Goal: Task Accomplishment & Management: Complete application form

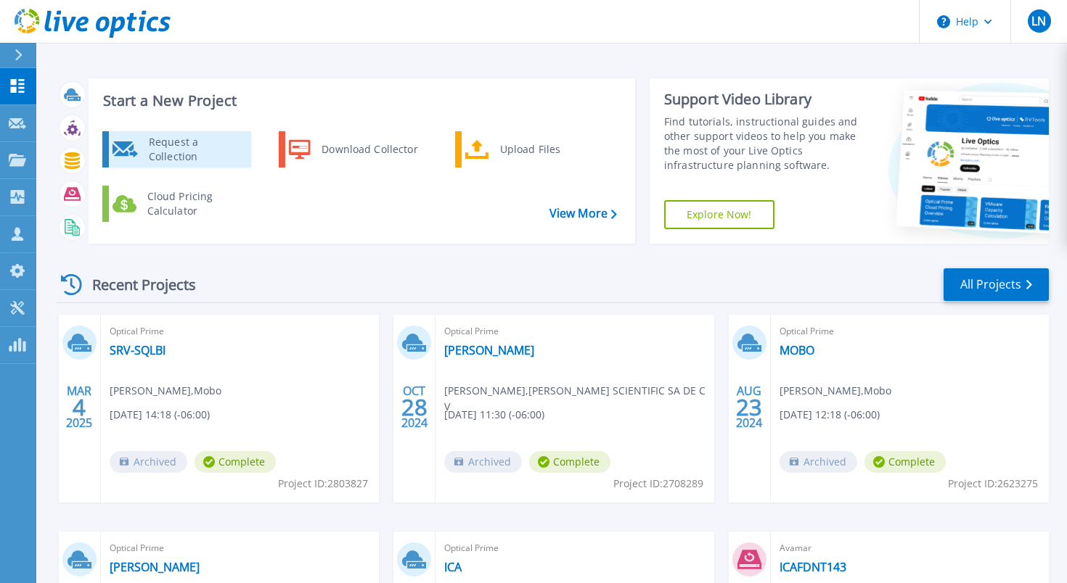
click at [211, 156] on div "Request a Collection" at bounding box center [195, 149] width 106 height 29
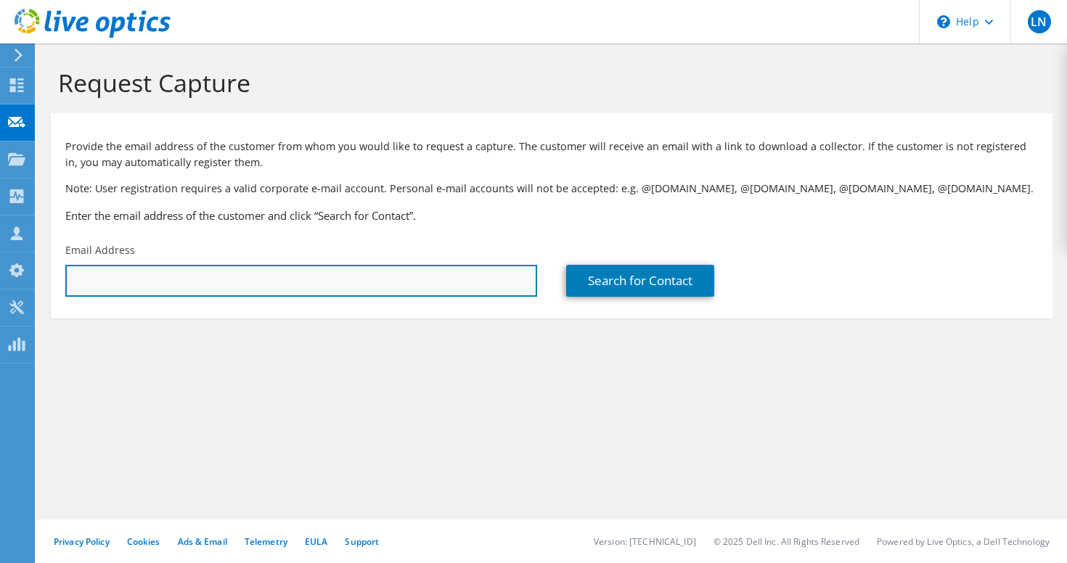
click at [231, 280] on input "text" at bounding box center [301, 281] width 472 height 32
paste input "Welington Jose Ernesto Contreras Rodriguez"
click at [226, 285] on input "Welington Jose Ernesto Contreras Rodriguez" at bounding box center [301, 281] width 472 height 32
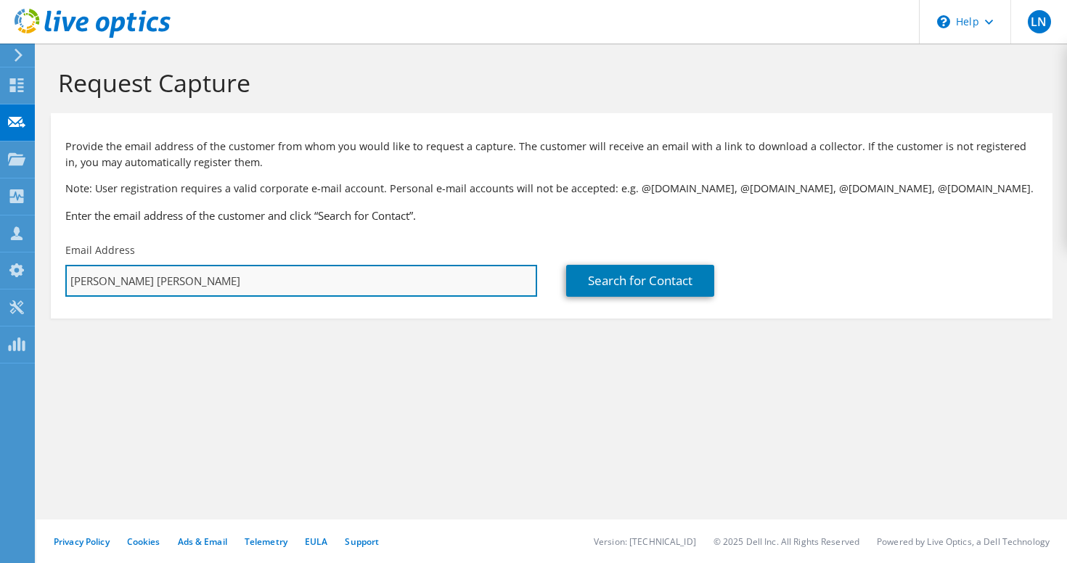
paste input "welington.contreras@aes.com"
type input "welington.contreras@aes.com"
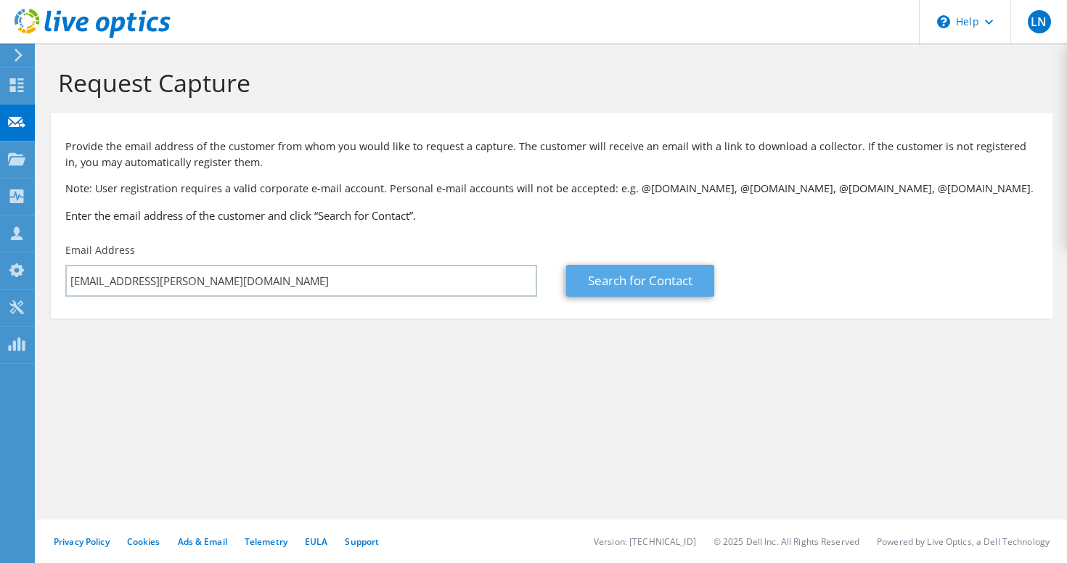
click at [652, 278] on link "Search for Contact" at bounding box center [640, 281] width 148 height 32
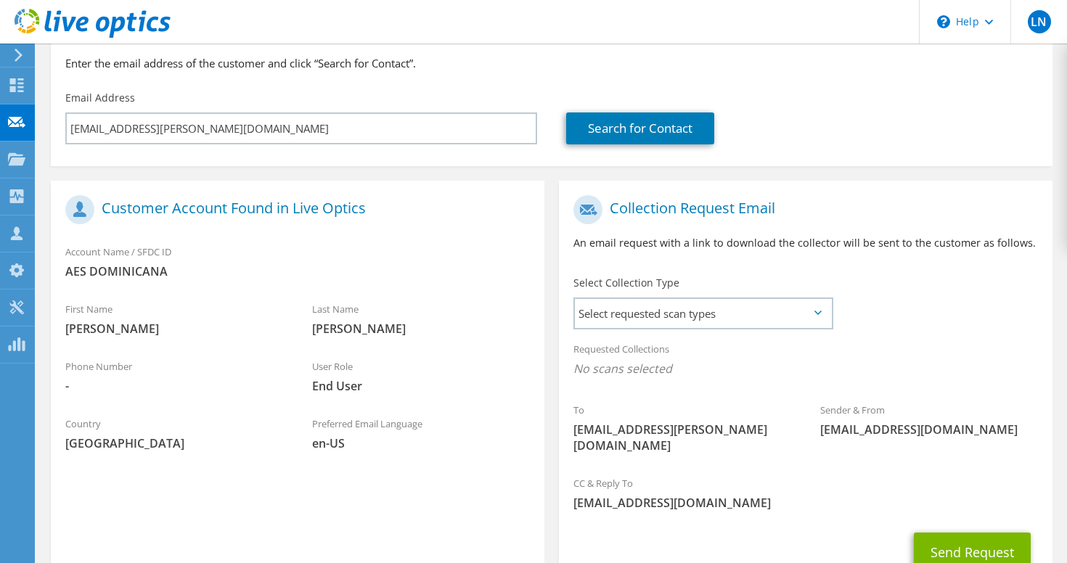
scroll to position [163, 0]
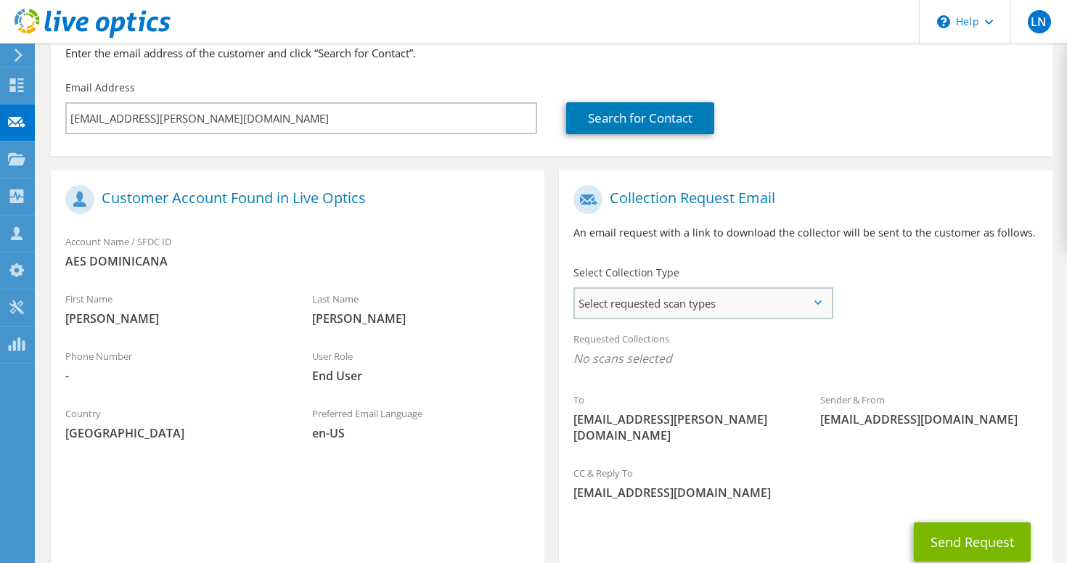
click at [819, 306] on span "Select requested scan types" at bounding box center [703, 303] width 256 height 29
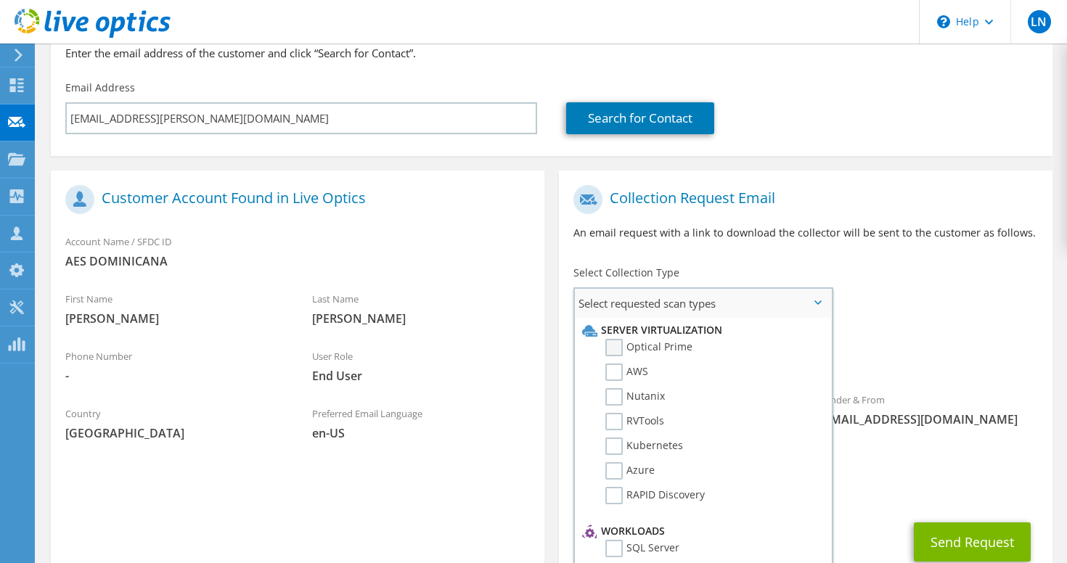
click at [658, 342] on label "Optical Prime" at bounding box center [648, 347] width 87 height 17
click at [0, 0] on input "Optical Prime" at bounding box center [0, 0] width 0 height 0
click at [887, 327] on div "Requested Collections No scans selected Optical Prime" at bounding box center [805, 353] width 493 height 58
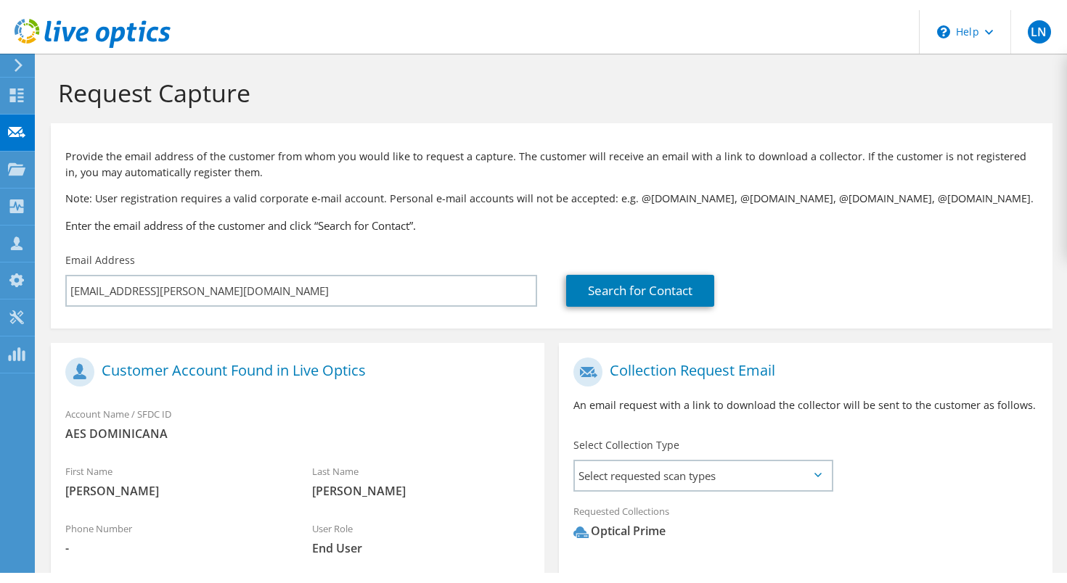
scroll to position [0, 0]
